Goal: Navigation & Orientation: Find specific page/section

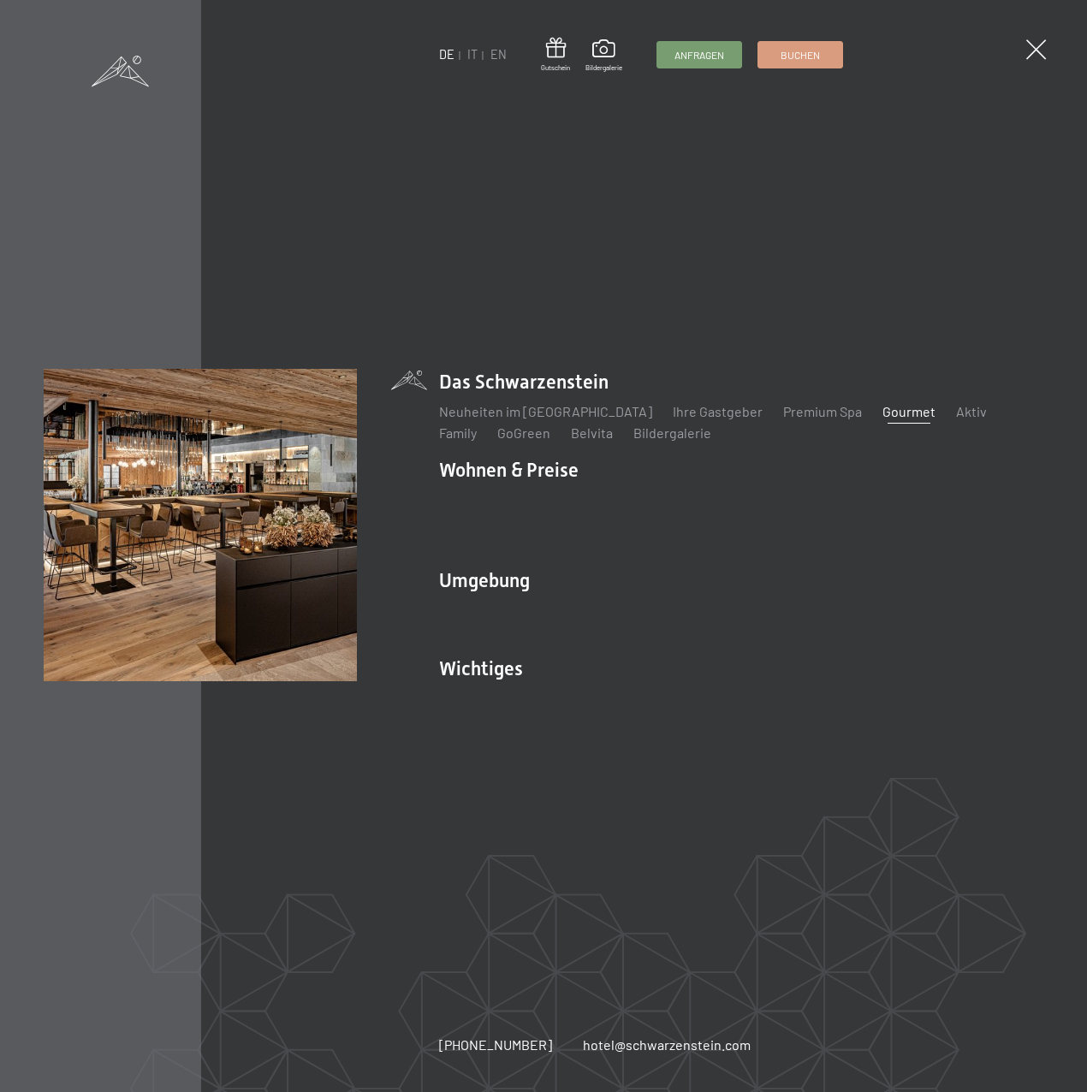
click at [882, 419] on link "Gourmet" at bounding box center [908, 411] width 53 height 16
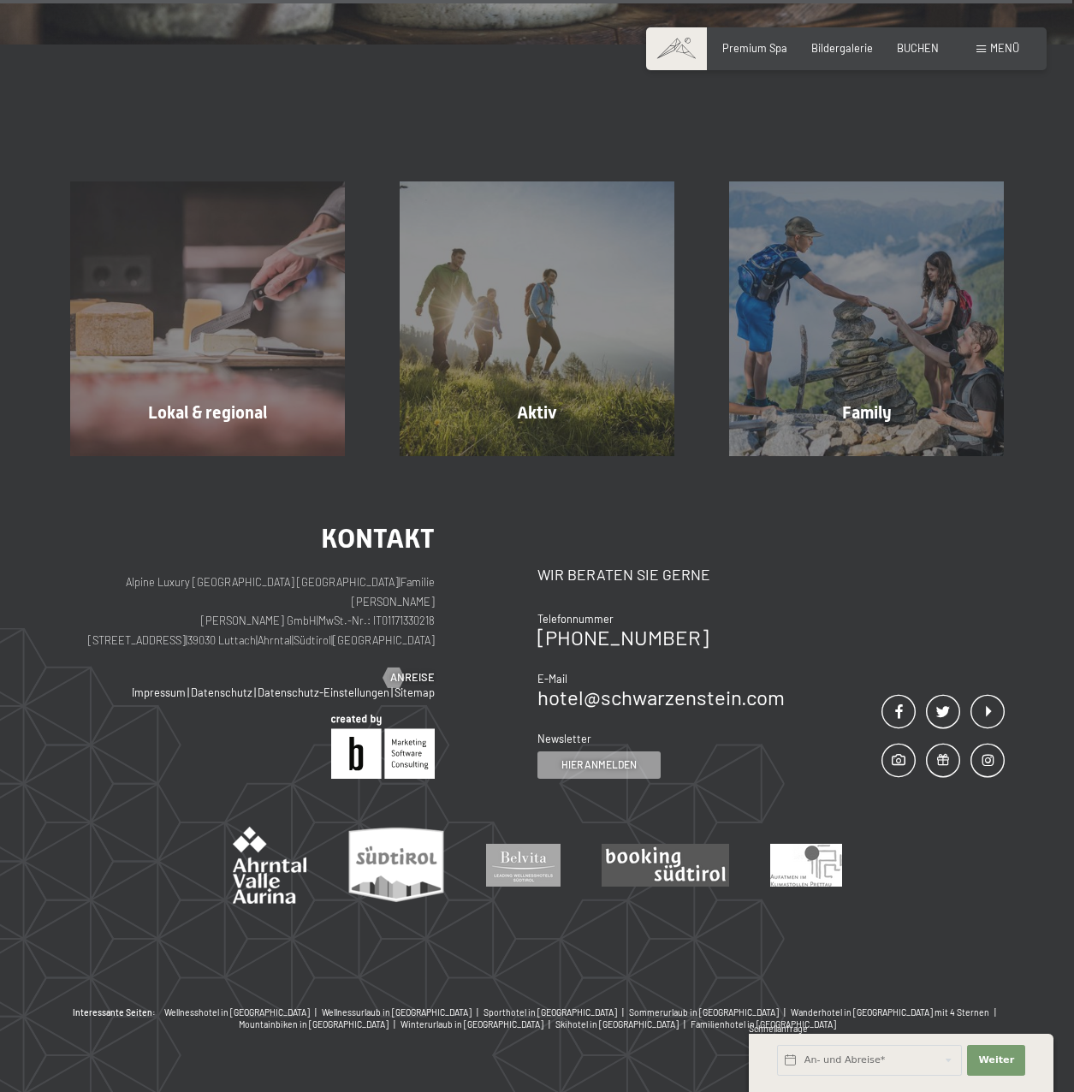
scroll to position [4545, 0]
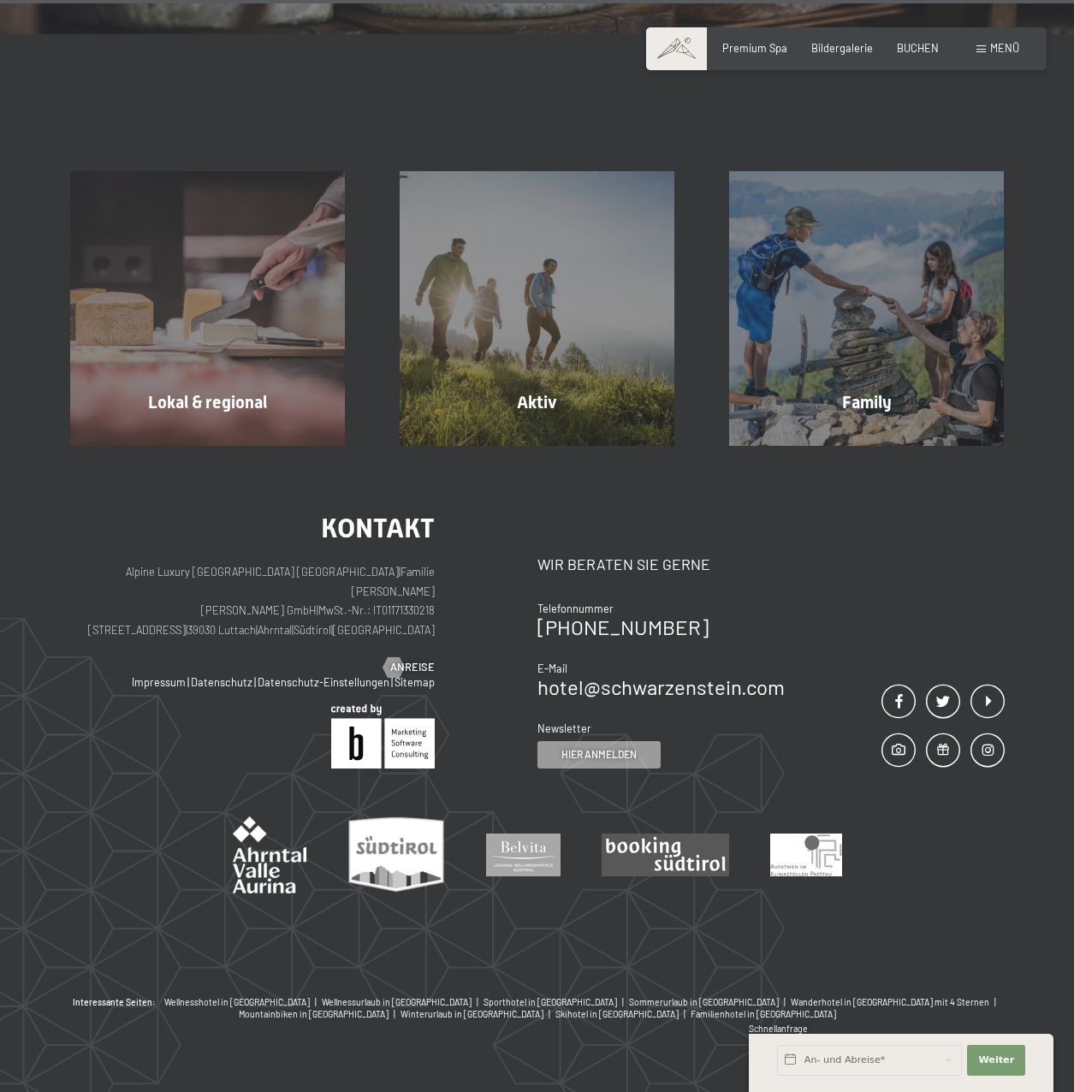
click at [1016, 45] on span "Menü" at bounding box center [1004, 48] width 29 height 14
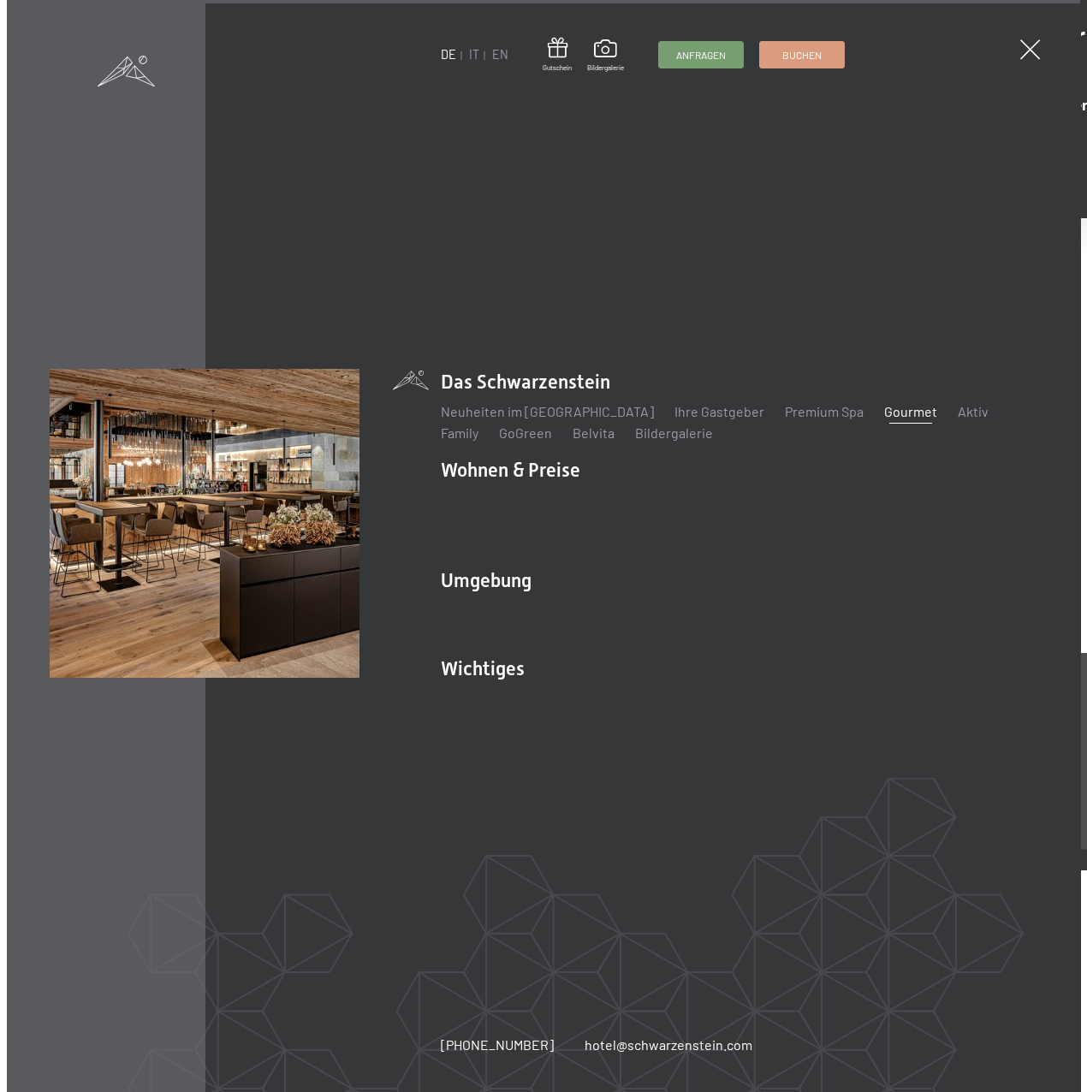
scroll to position [4569, 0]
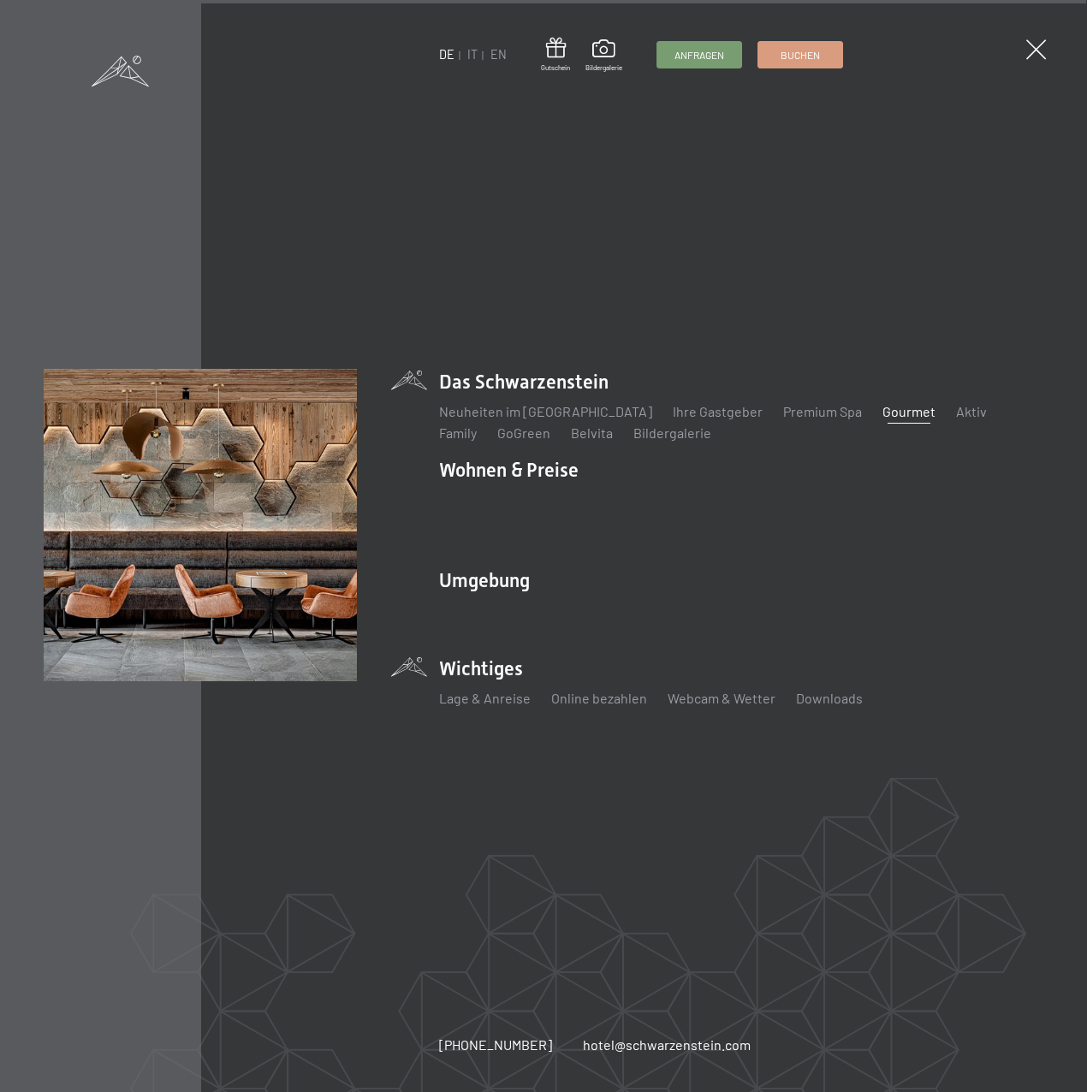
click at [450, 663] on li "Wichtiges Lage & Anreise Online bezahlen Webcam & Wetter Downloads" at bounding box center [741, 689] width 604 height 68
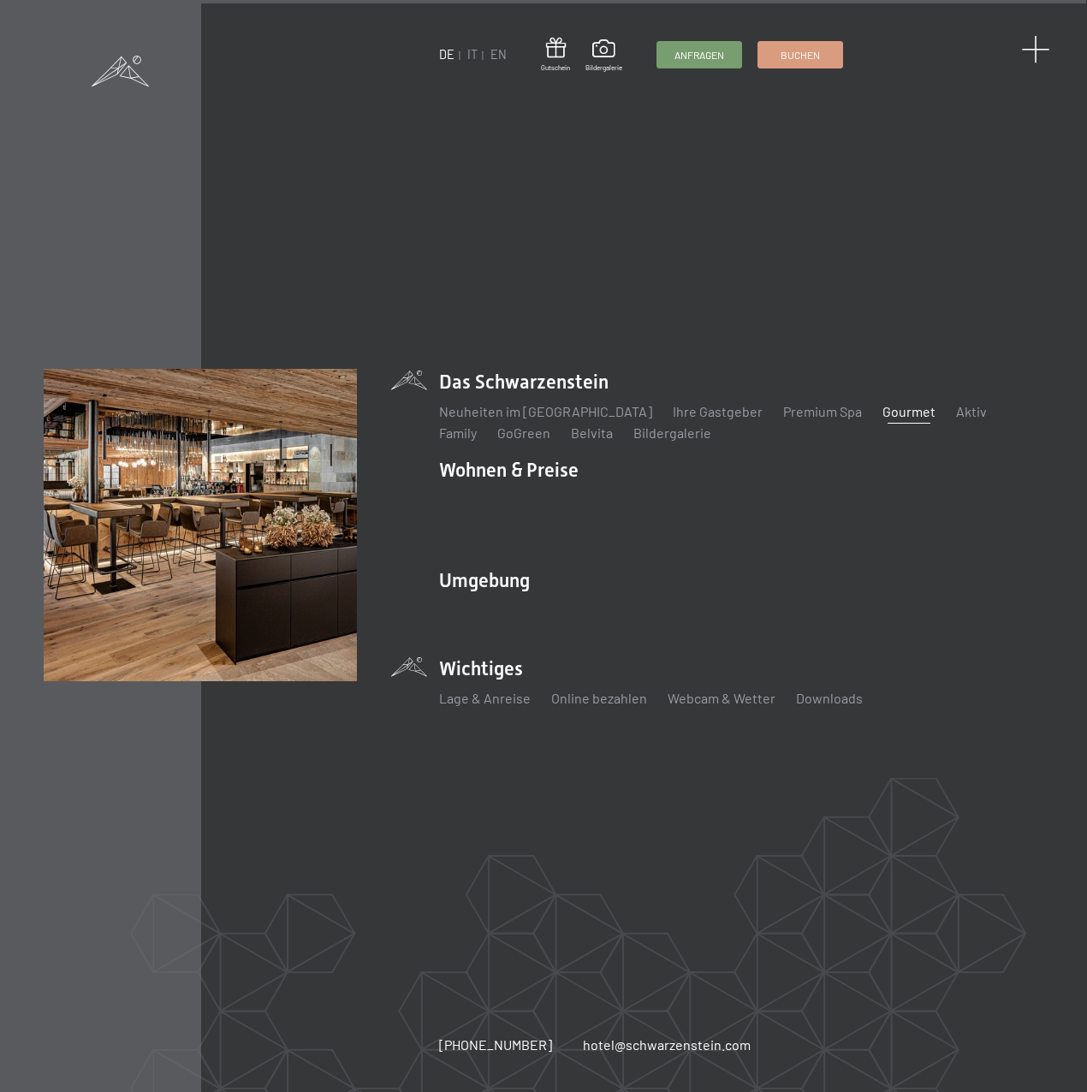
click at [1044, 52] on span at bounding box center [1035, 50] width 28 height 28
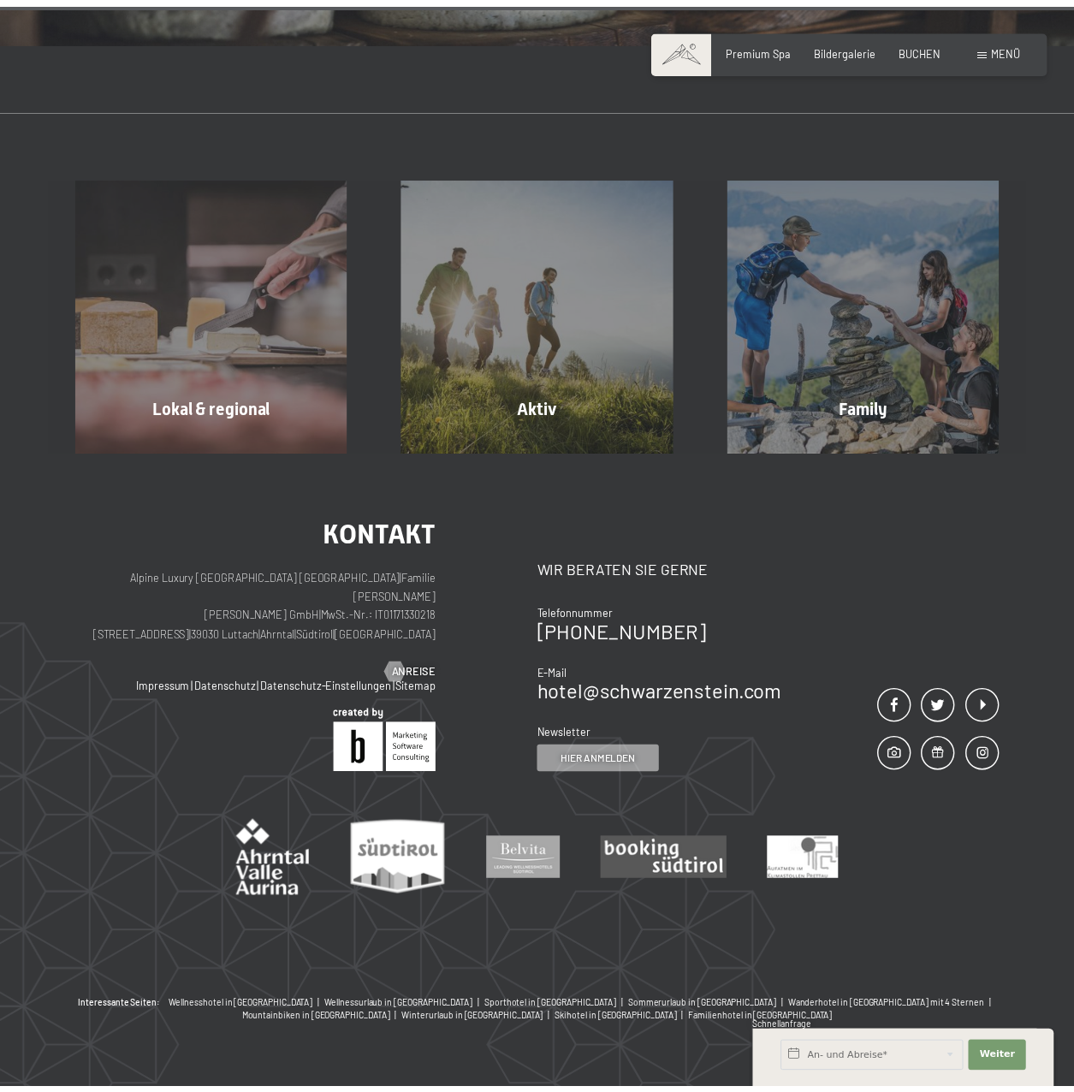
scroll to position [4545, 0]
